Goal: Task Accomplishment & Management: Manage account settings

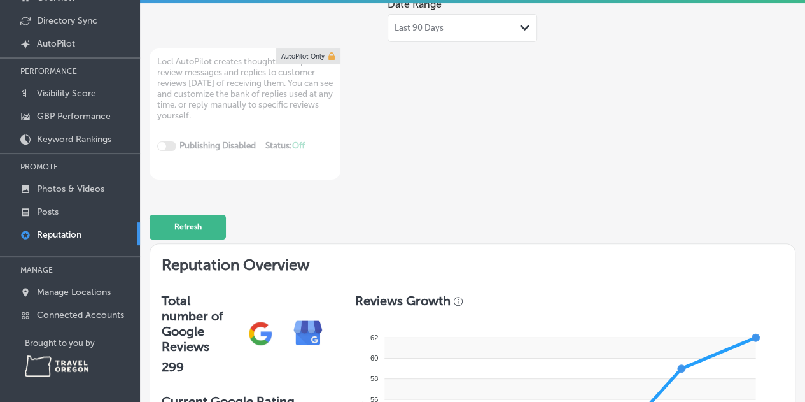
scroll to position [191, 0]
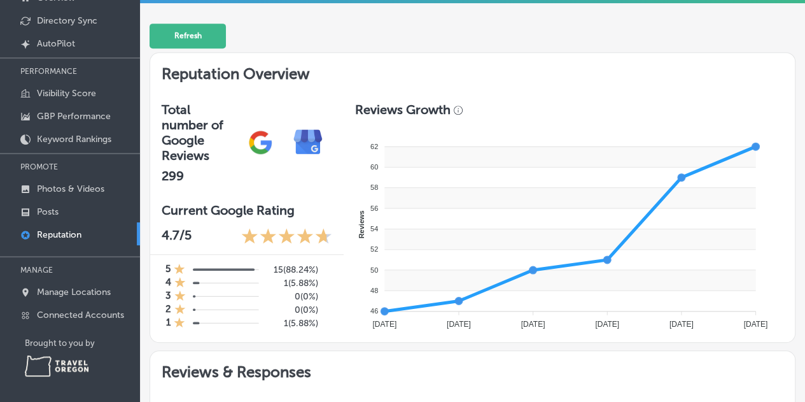
click at [59, 236] on p "Reputation" at bounding box center [59, 234] width 45 height 11
click at [58, 230] on p "Reputation" at bounding box center [59, 234] width 45 height 11
type textarea "x"
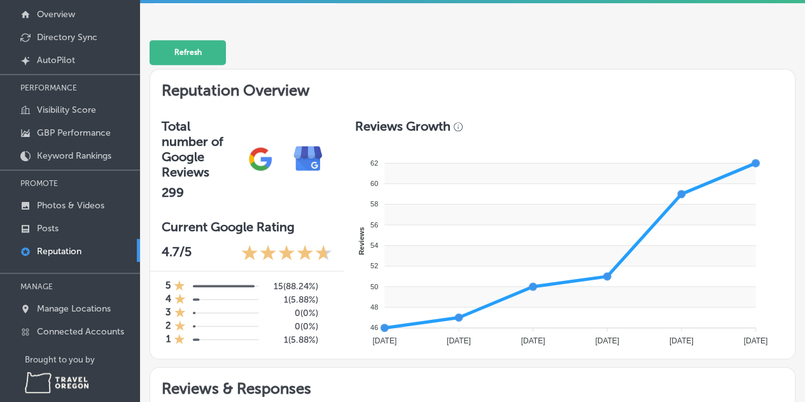
scroll to position [95, 0]
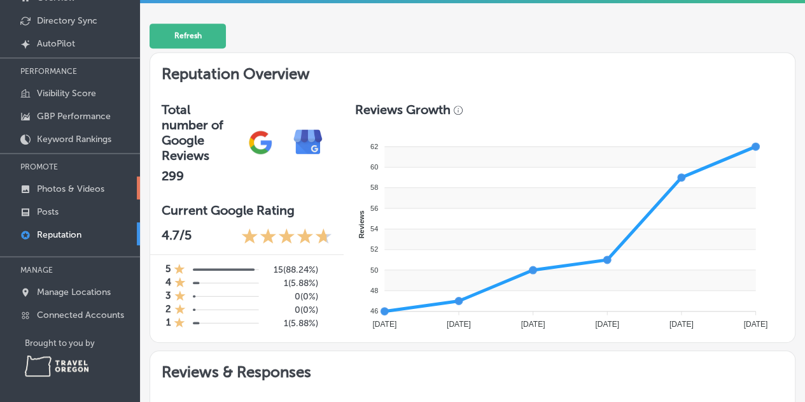
click at [56, 187] on p "Photos & Videos" at bounding box center [70, 188] width 67 height 11
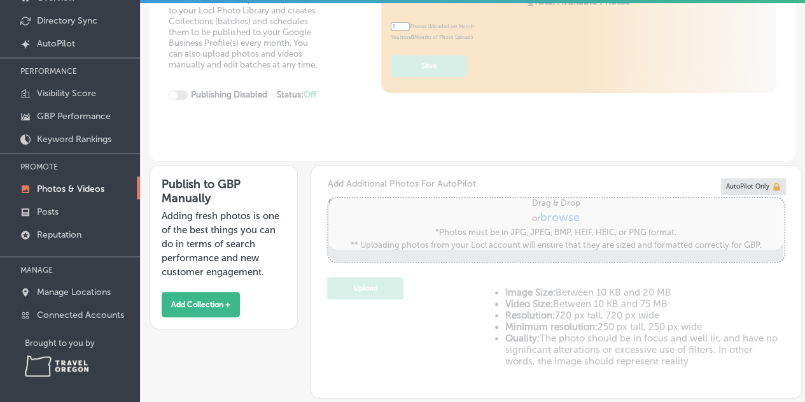
type input "5"
click at [55, 234] on p "Reputation" at bounding box center [59, 234] width 45 height 11
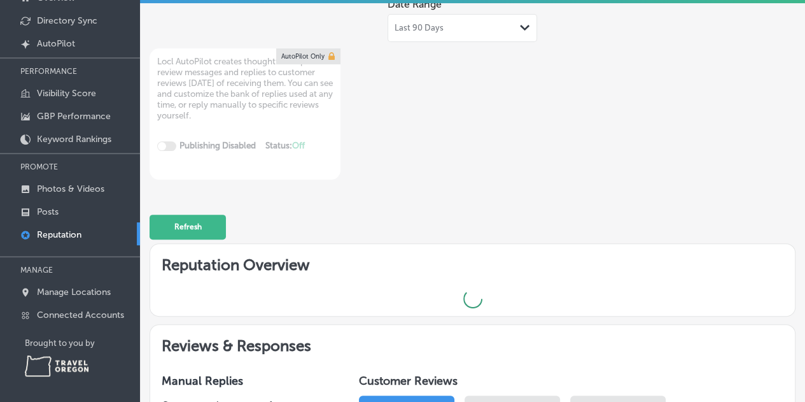
type textarea "x"
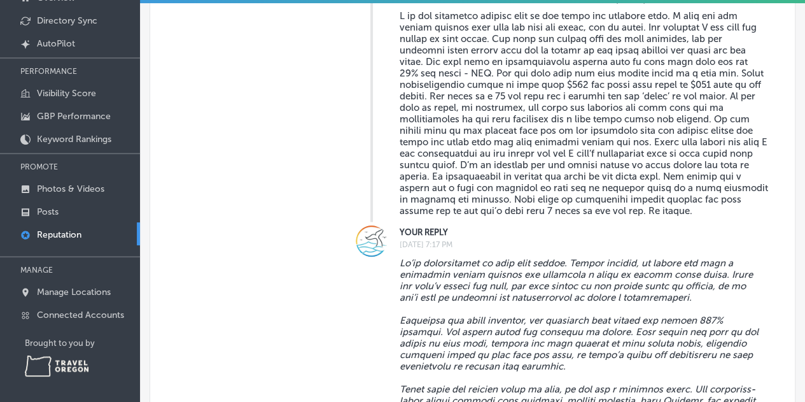
scroll to position [764, 0]
